Goal: Information Seeking & Learning: Learn about a topic

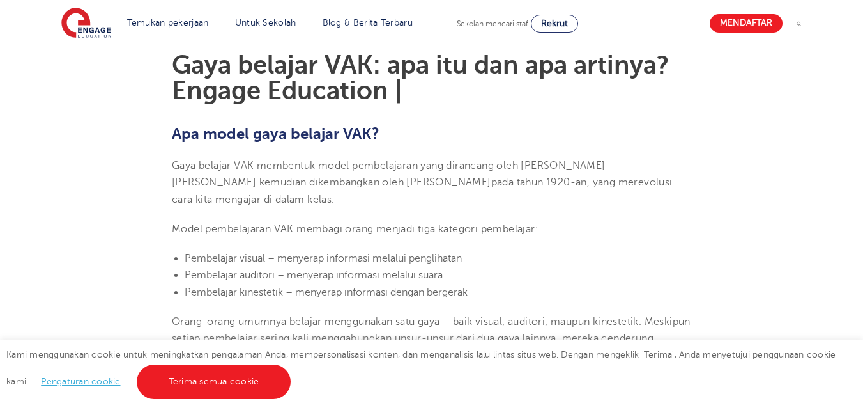
scroll to position [426, 0]
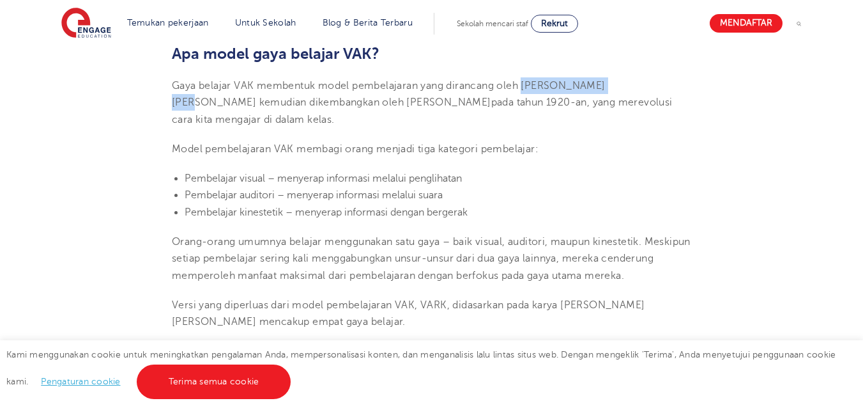
drag, startPoint x: 525, startPoint y: 82, endPoint x: 618, endPoint y: 82, distance: 92.6
click at [606, 82] on font "Gaya belajar VAK membentuk model pembelajaran yang dirancang oleh [PERSON_NAME]…" at bounding box center [389, 94] width 434 height 28
copy font "[PERSON_NAME] [PERSON_NAME]"
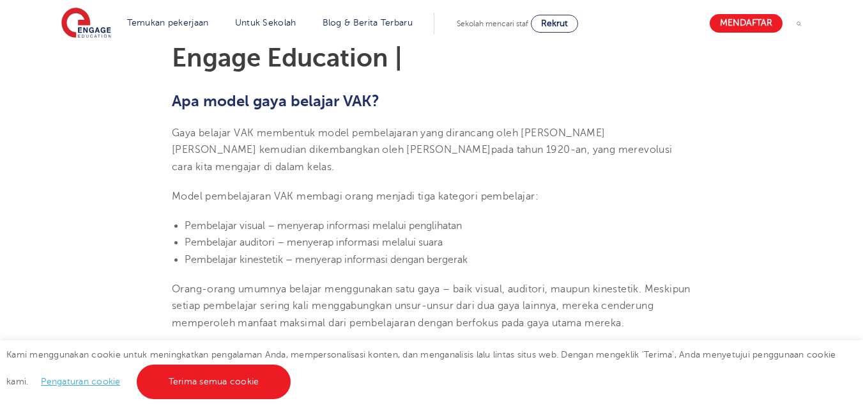
scroll to position [0, 0]
